Goal: Navigation & Orientation: Go to known website

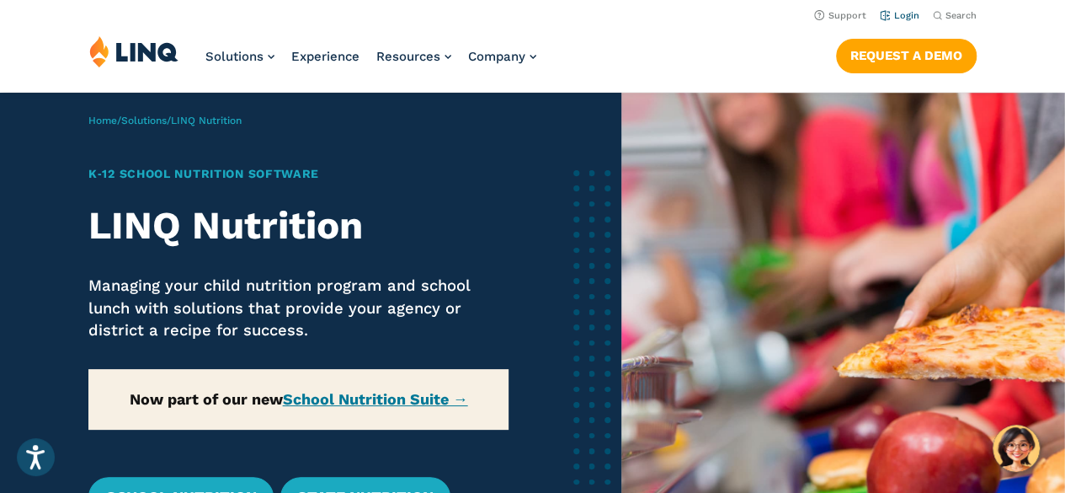
click at [887, 14] on link "Login" at bounding box center [900, 15] width 40 height 11
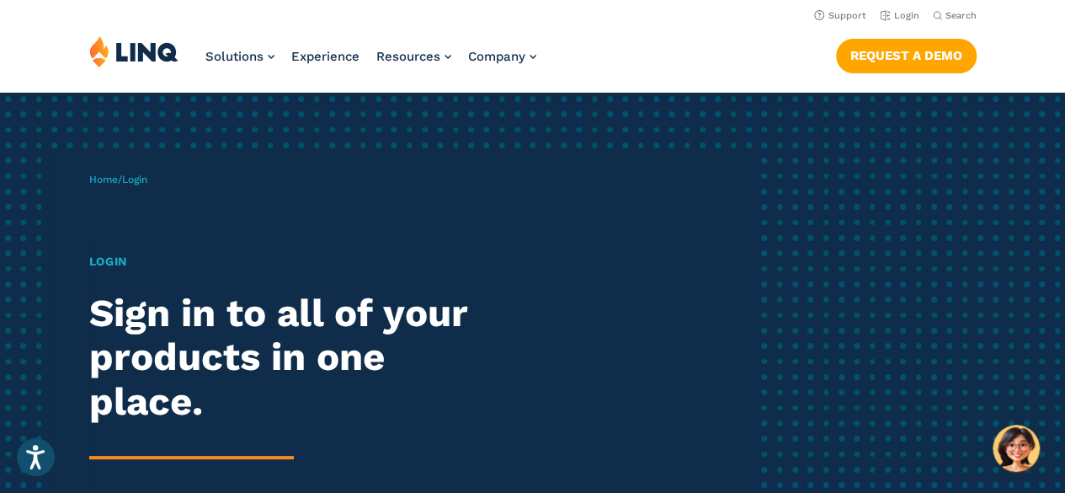
click at [126, 176] on span "Home / Login" at bounding box center [118, 179] width 58 height 12
click at [113, 259] on h1 "Login" at bounding box center [294, 262] width 410 height 18
click at [141, 232] on div "Home / Login Login Sign in to all of your products in one place. LINQ brings to…" at bounding box center [422, 388] width 666 height 473
click at [130, 205] on div "Home / Login Login Sign in to all of your products in one place. LINQ brings to…" at bounding box center [422, 388] width 666 height 473
click at [907, 13] on link "Login" at bounding box center [900, 15] width 40 height 11
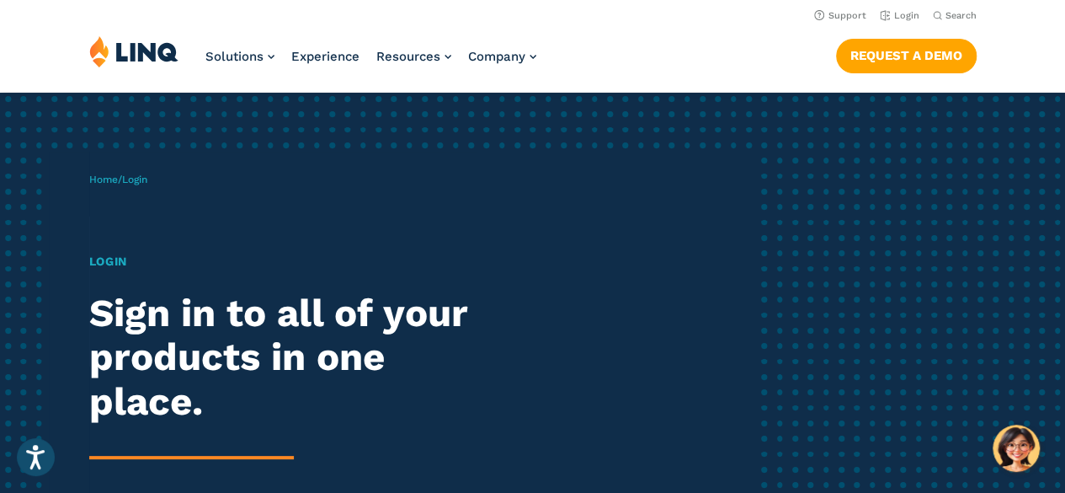
click at [113, 259] on h1 "Login" at bounding box center [294, 262] width 410 height 18
click at [107, 181] on link "Home" at bounding box center [103, 179] width 29 height 12
